Goal: Task Accomplishment & Management: Use online tool/utility

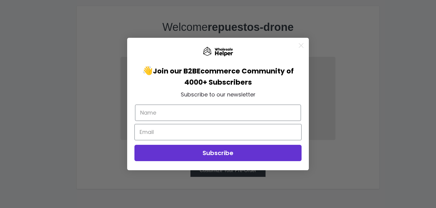
click at [348, 63] on div "Close dialog 👋 Join our B2B Ecommerce Community of 4000+ Subscribers Subscribe …" at bounding box center [218, 104] width 436 height 208
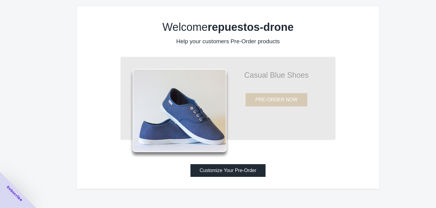
click at [229, 174] on button "Customize Your Pre-Order" at bounding box center [228, 171] width 75 height 13
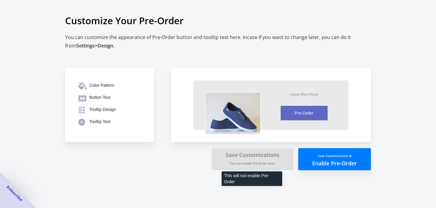
click at [258, 163] on small "You can enable Pre-Order later." at bounding box center [253, 164] width 46 height 4
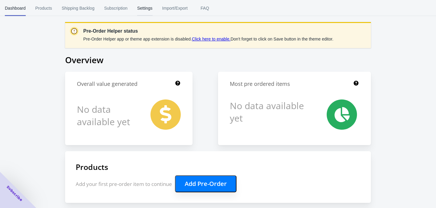
click at [148, 11] on span "Settings" at bounding box center [144, 8] width 15 height 16
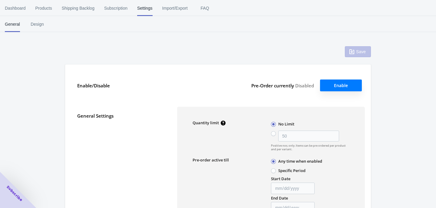
type input "50"
type textarea "Inventory level is <qty>. Some of the items will be pre-ordered."
type textarea "Only <qty> items left in stock."
type textarea "A maximum of <qty> products can be pre ordered."
click at [44, 2] on span "Products" at bounding box center [43, 8] width 17 height 16
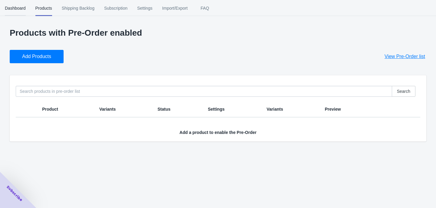
click at [20, 6] on span "Dashboard" at bounding box center [15, 8] width 21 height 16
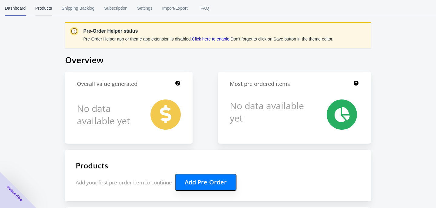
click at [43, 7] on span "Products" at bounding box center [43, 8] width 17 height 16
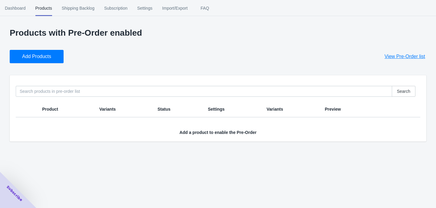
click at [405, 57] on span "View Pre-Order list" at bounding box center [405, 57] width 41 height 6
click at [32, 58] on span "Add Products" at bounding box center [36, 57] width 29 height 6
